Goal: Task Accomplishment & Management: Manage account settings

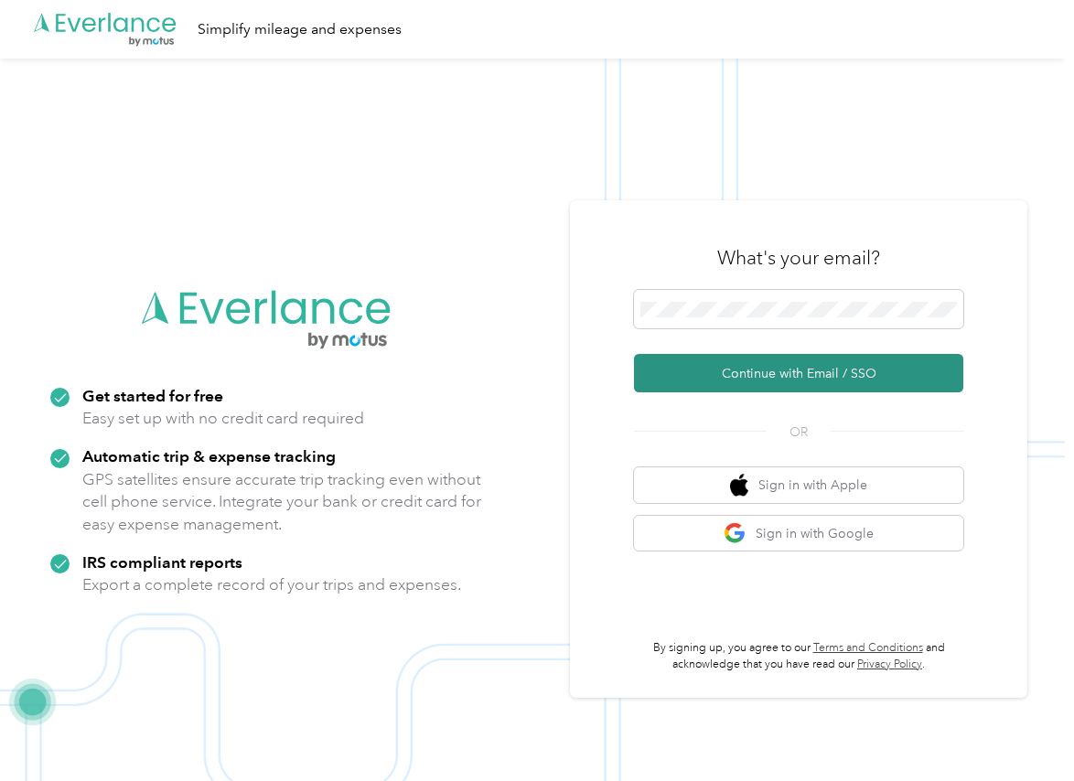
click at [674, 376] on button "Continue with Email / SSO" at bounding box center [798, 373] width 329 height 38
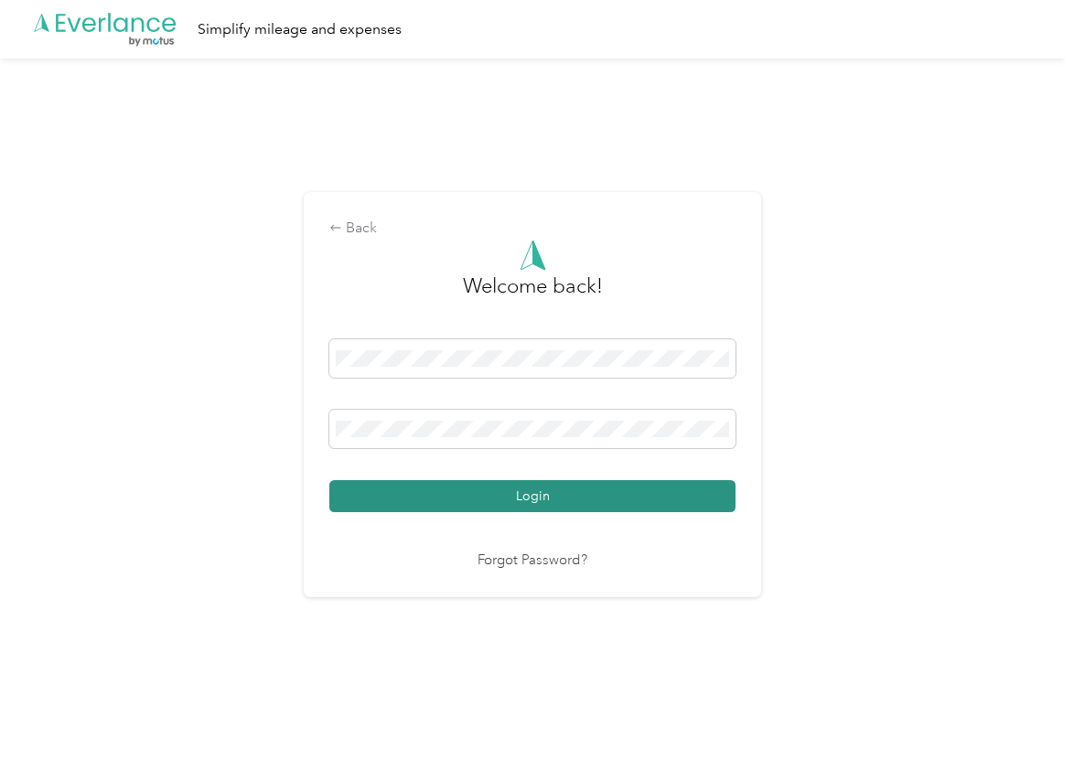
click at [390, 487] on button "Login" at bounding box center [532, 496] width 406 height 32
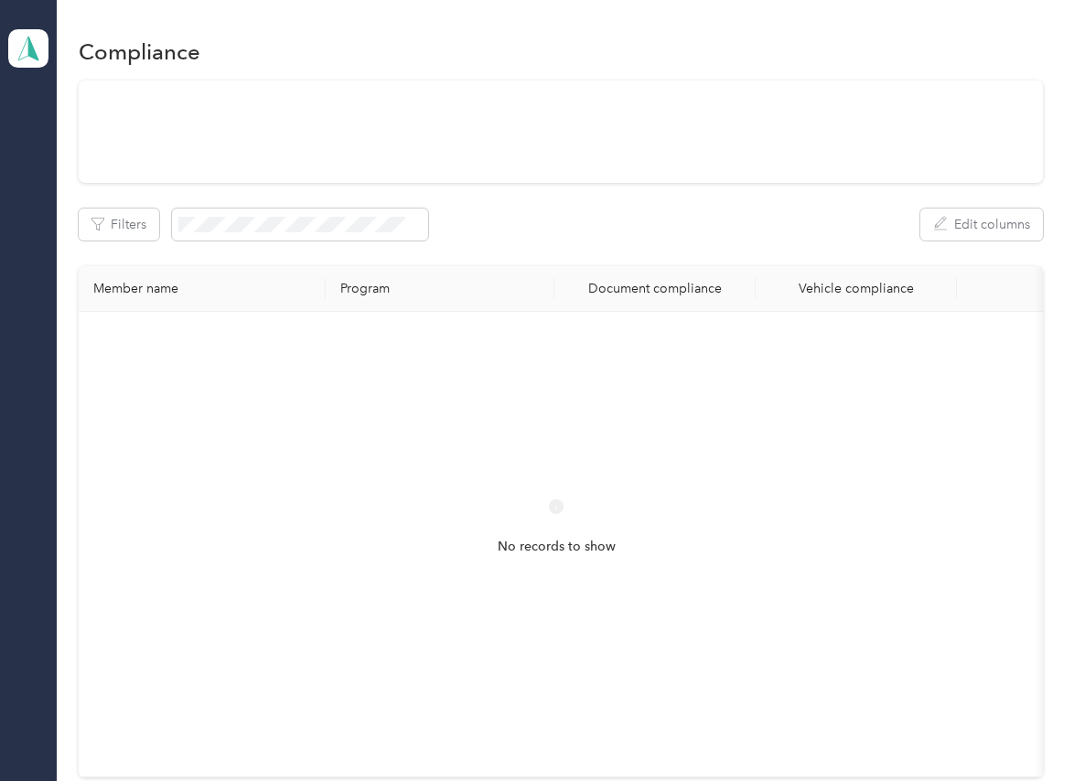
click at [662, 242] on div "Filters Edit columns Member name Program Document compliance Vehicle compliance…" at bounding box center [560, 428] width 963 height 697
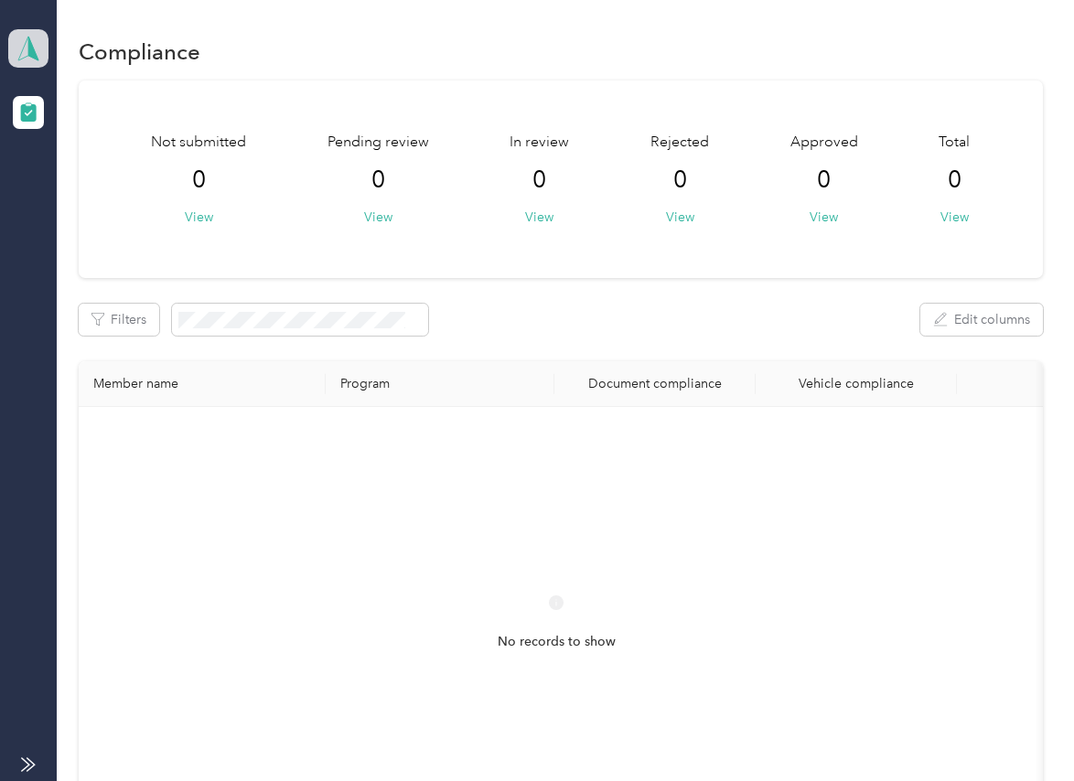
click at [23, 42] on icon at bounding box center [28, 49] width 27 height 26
click at [59, 191] on div "Log out" at bounding box center [59, 191] width 70 height 19
